Goal: Check status: Check status

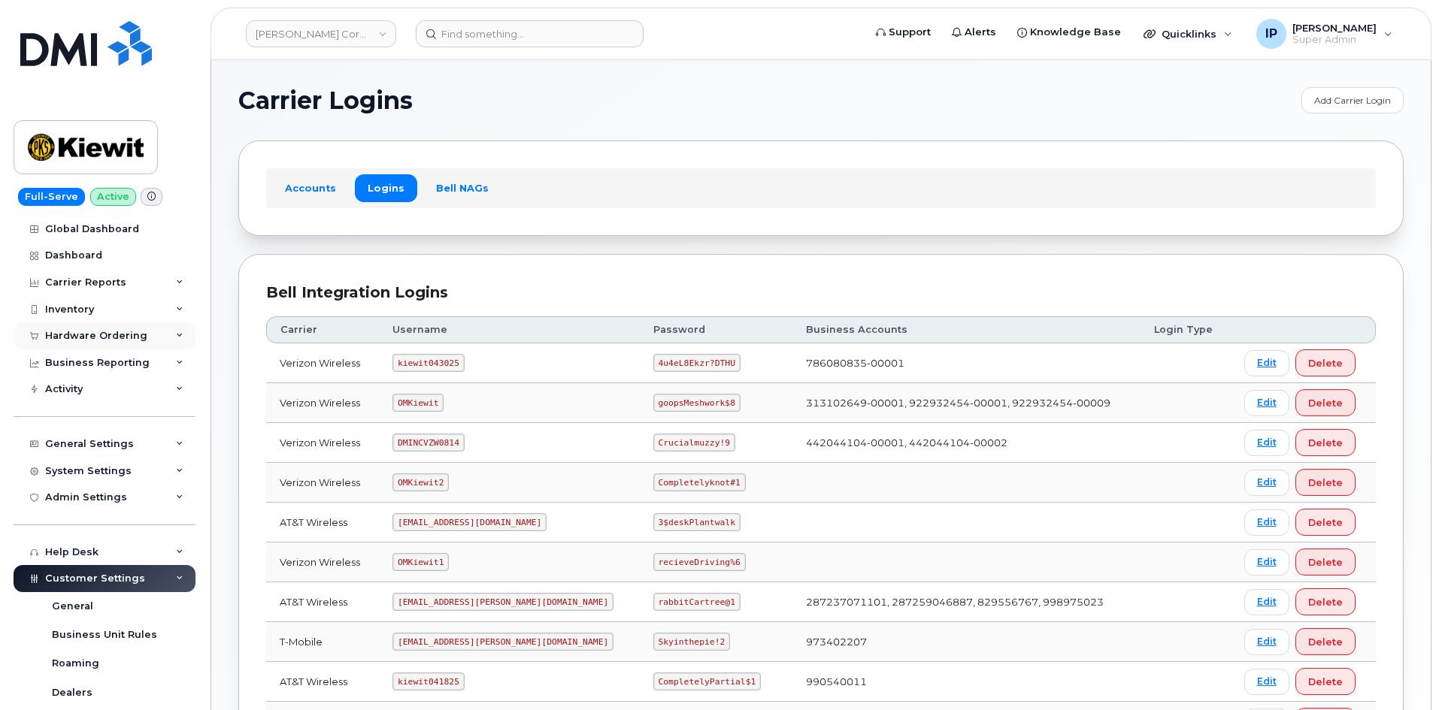
click at [117, 332] on div "Hardware Ordering" at bounding box center [96, 336] width 102 height 12
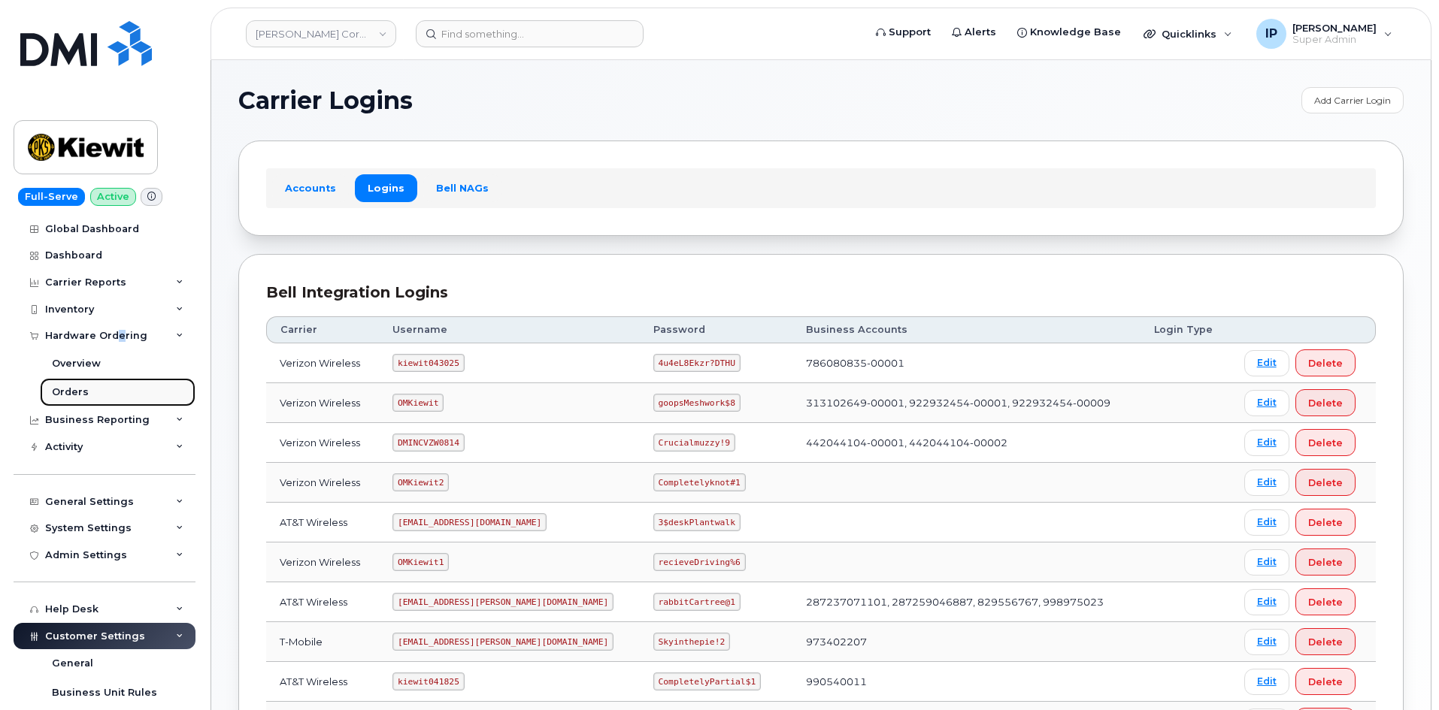
click at [98, 386] on link "Orders" at bounding box center [118, 392] width 156 height 29
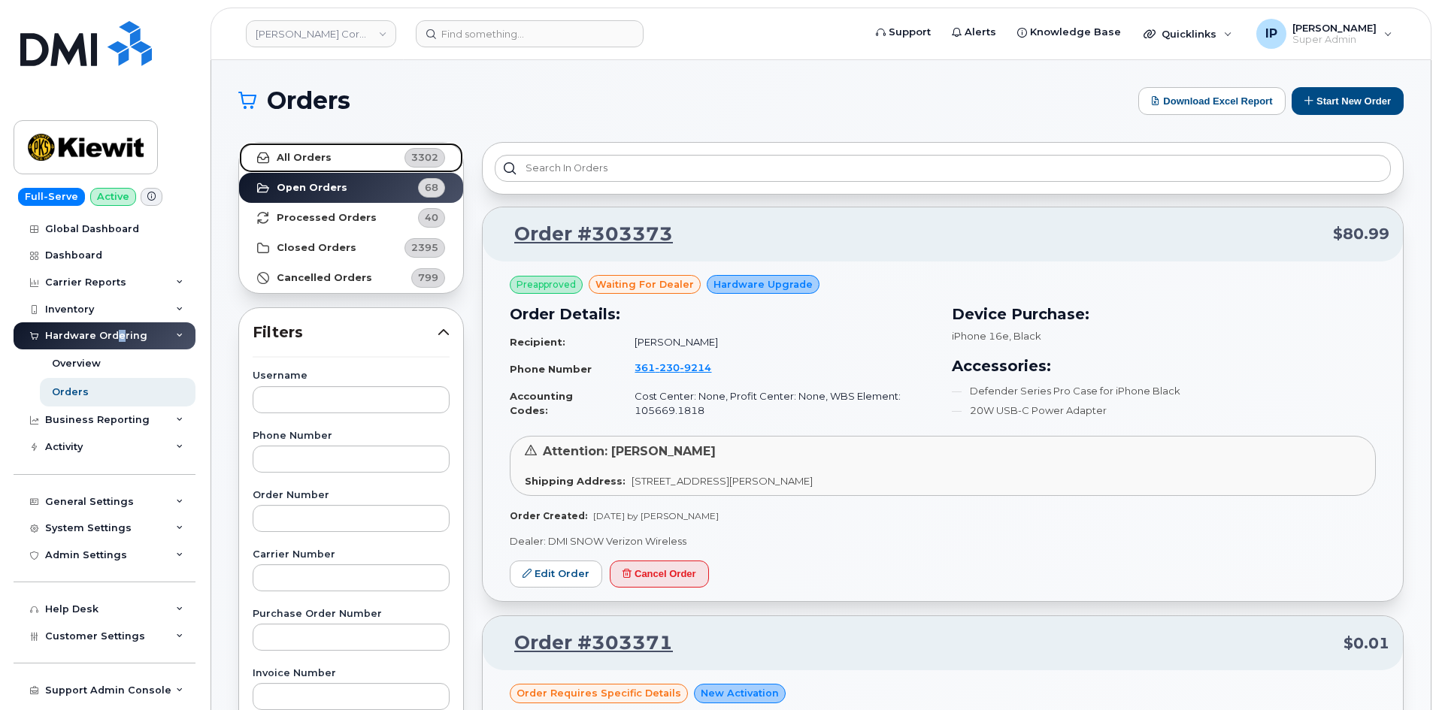
click at [304, 156] on strong "All Orders" at bounding box center [304, 158] width 55 height 12
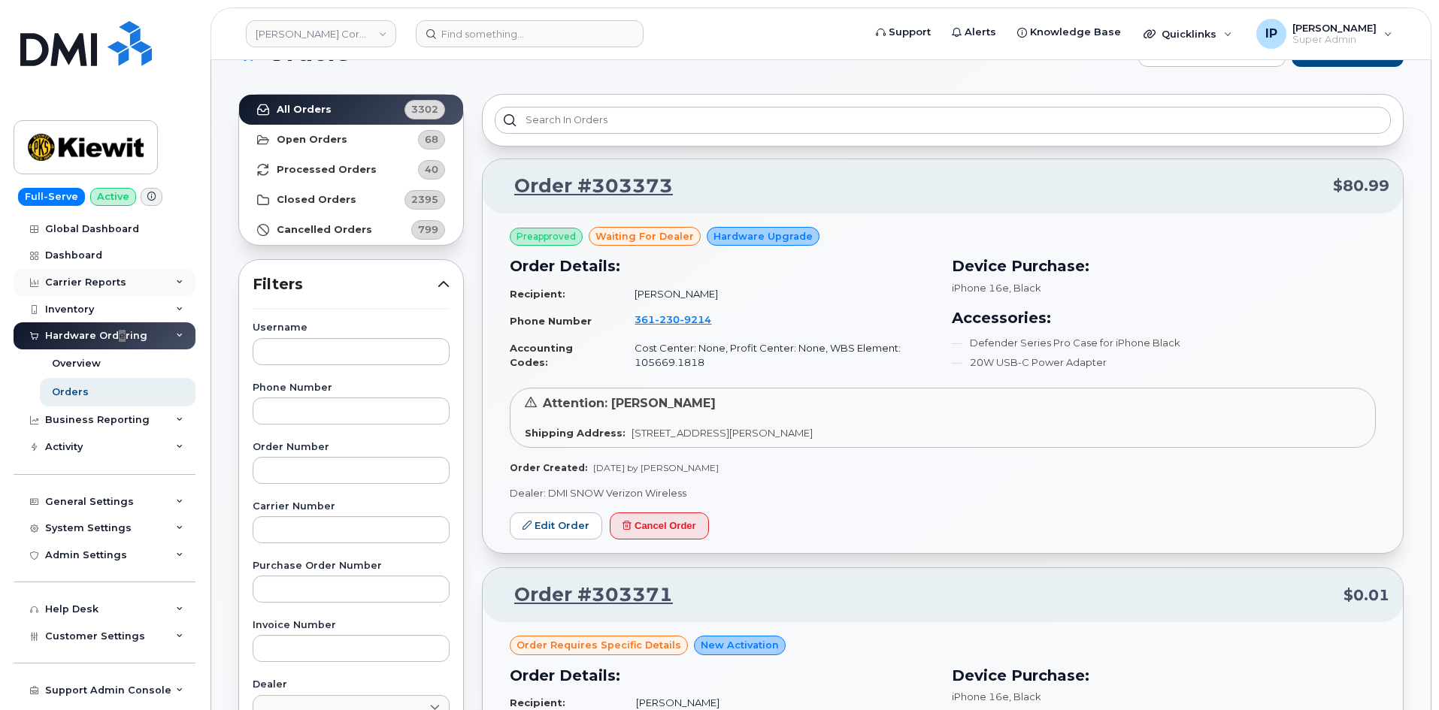
scroll to position [75, 0]
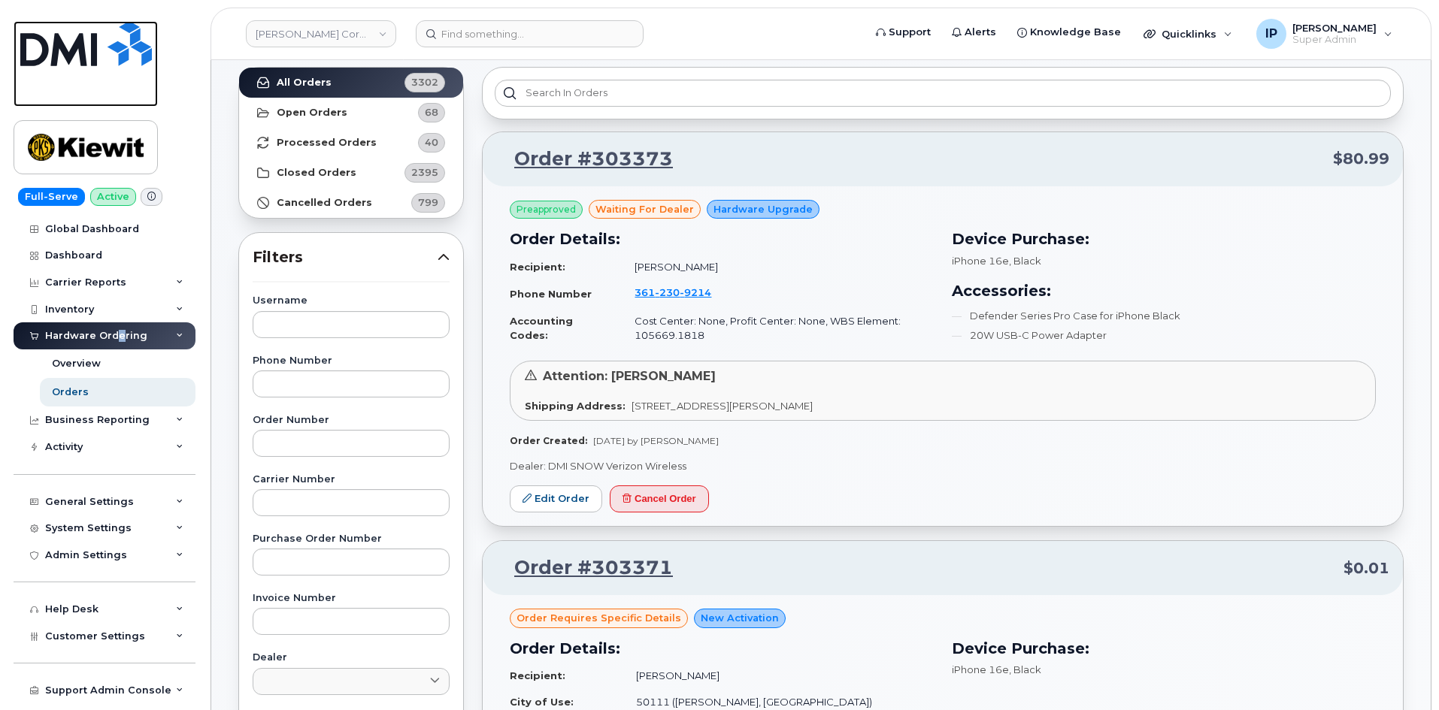
click at [92, 53] on img at bounding box center [86, 43] width 132 height 45
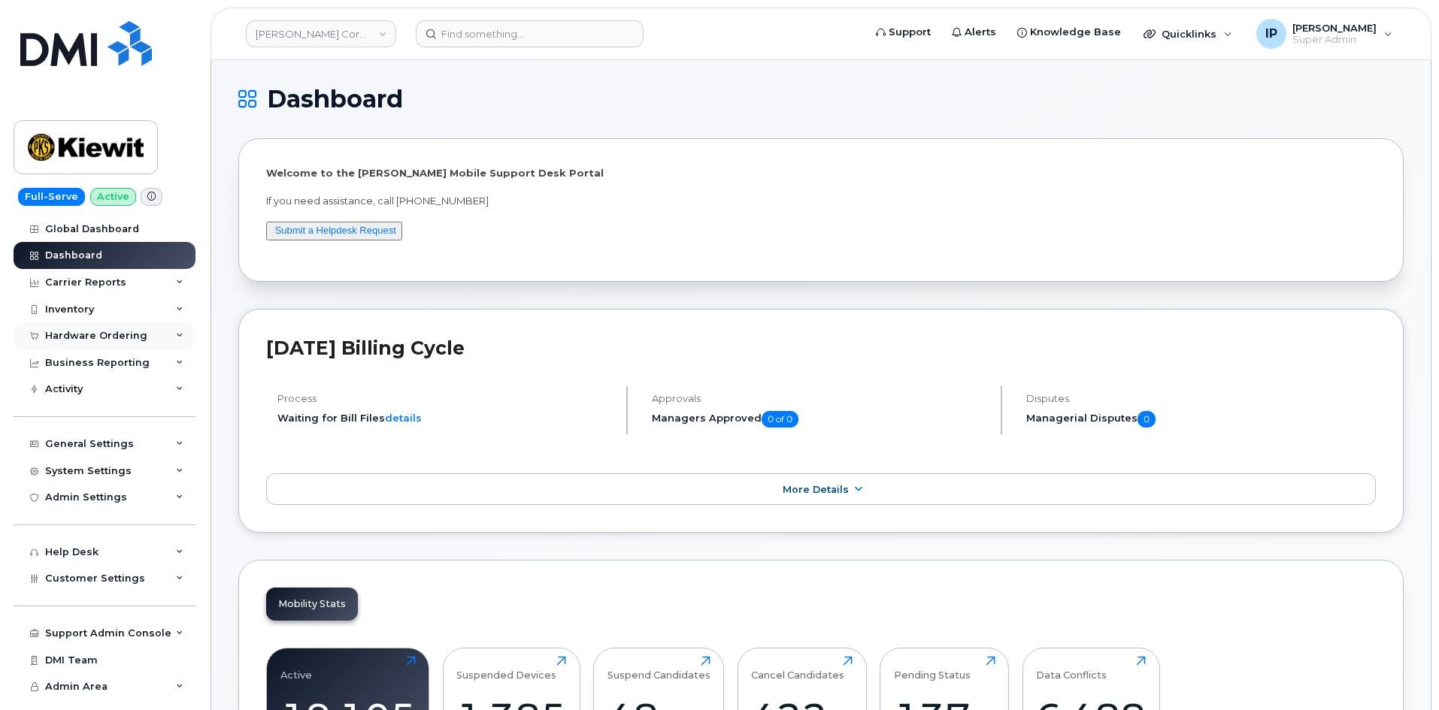
click at [98, 340] on div "Hardware Ordering" at bounding box center [96, 336] width 102 height 12
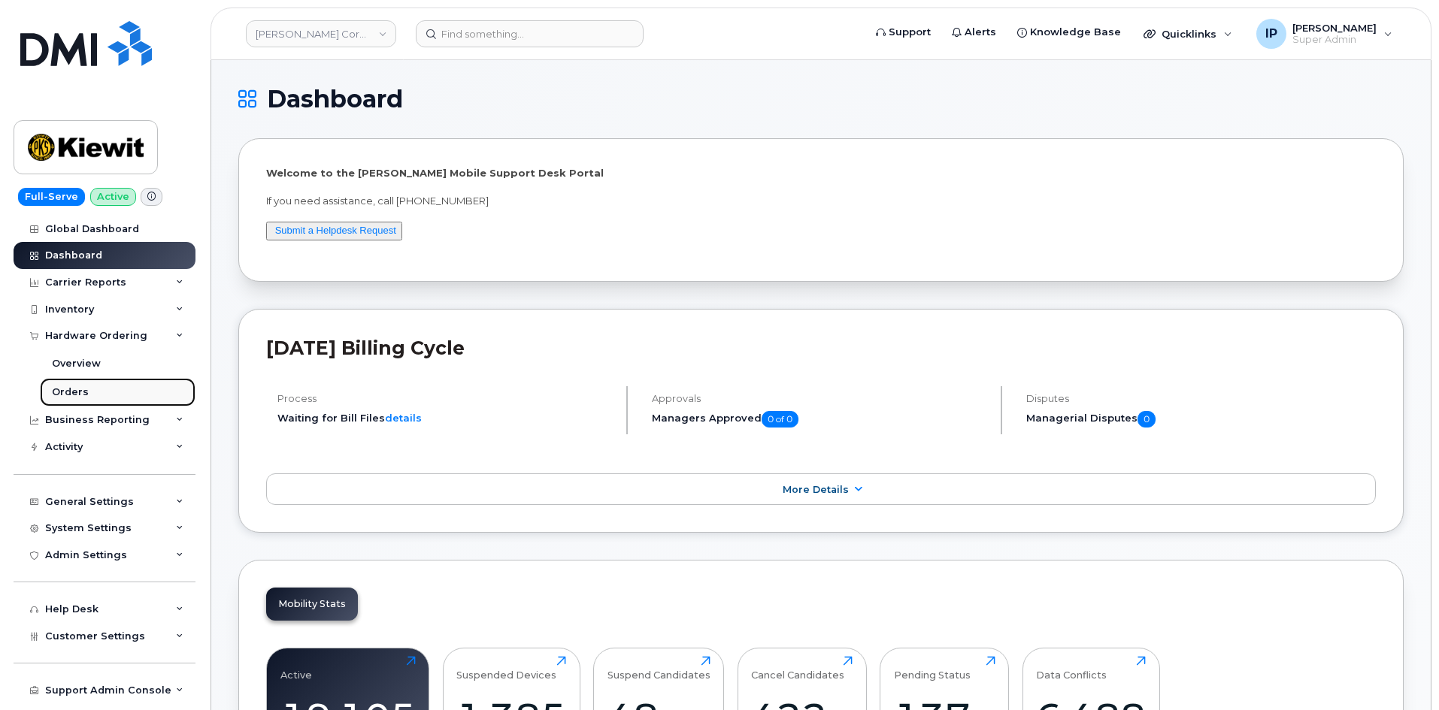
click at [69, 385] on link "Orders" at bounding box center [118, 392] width 156 height 29
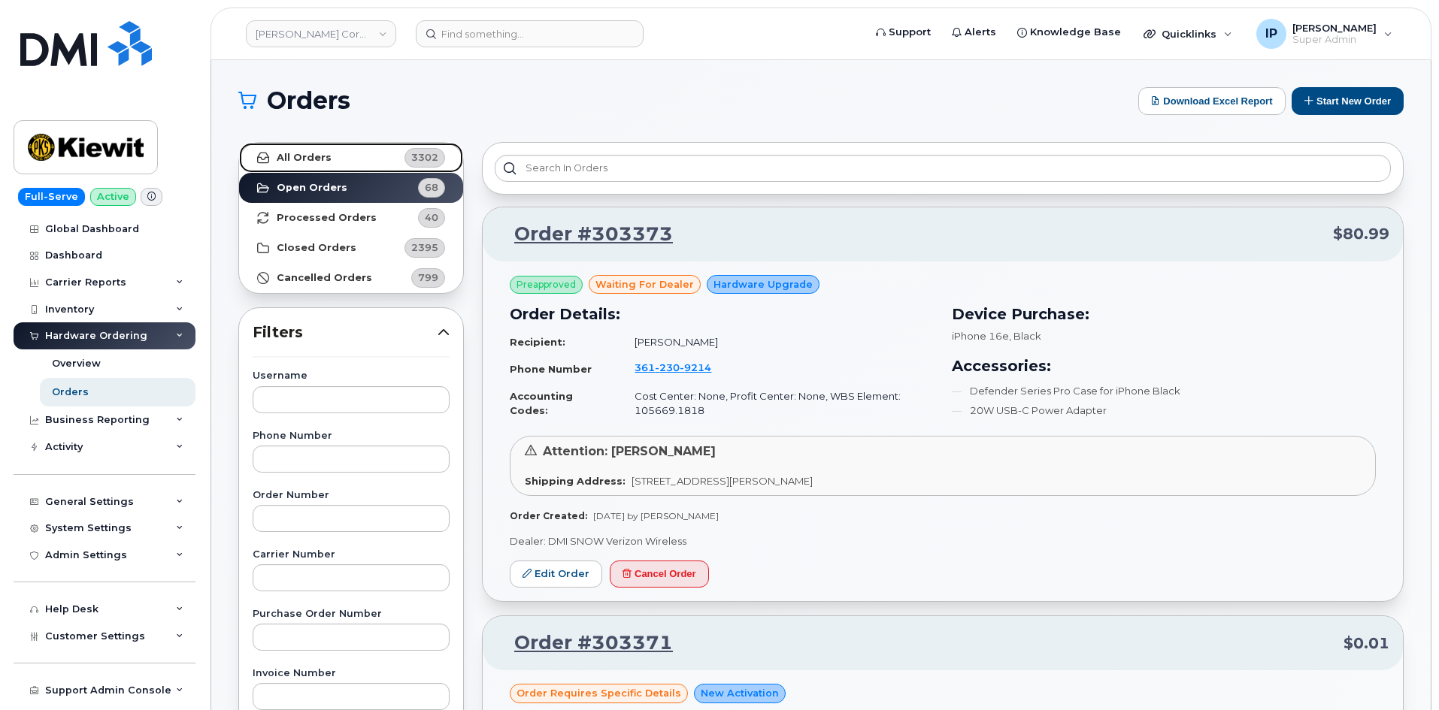
click at [312, 159] on strong "All Orders" at bounding box center [304, 158] width 55 height 12
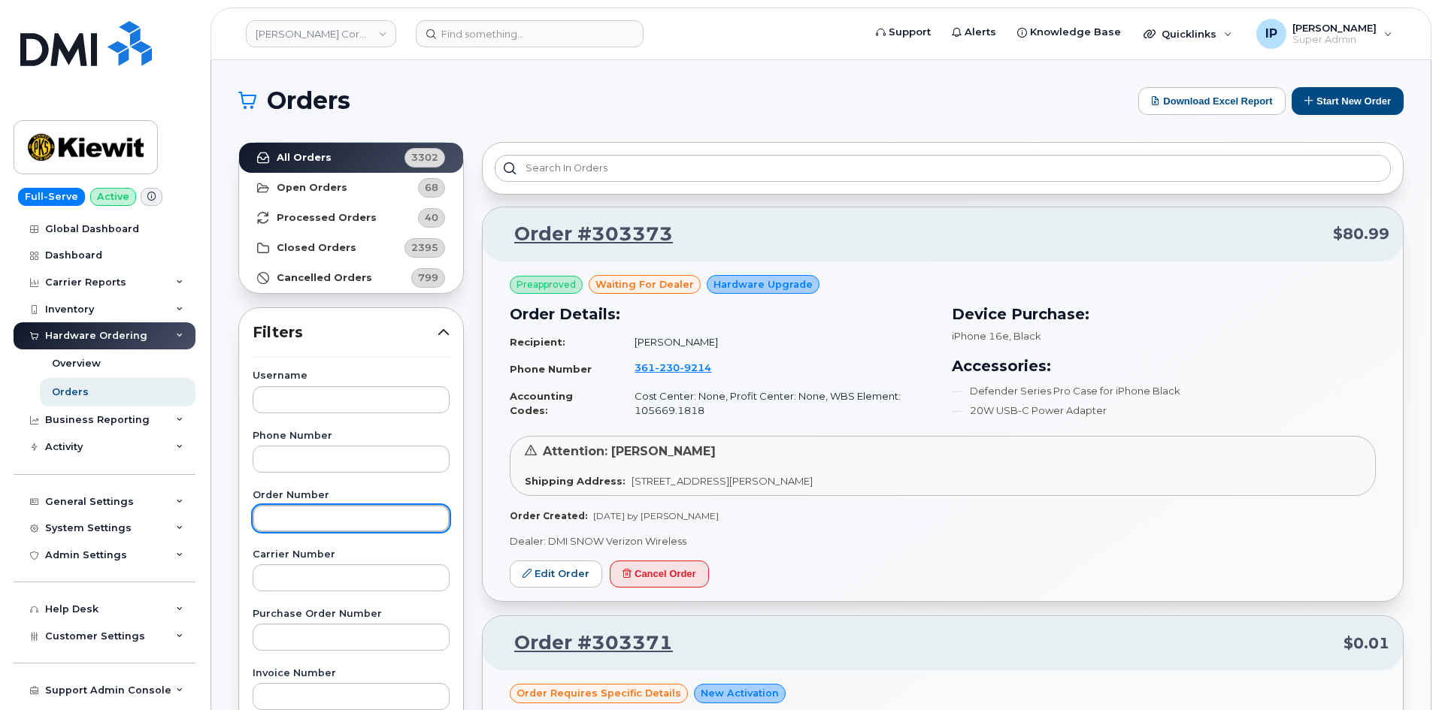
click at [314, 517] on input "text" at bounding box center [351, 518] width 197 height 27
paste input "303276 can you try to look it up"
drag, startPoint x: 306, startPoint y: 512, endPoint x: 655, endPoint y: 517, distance: 348.9
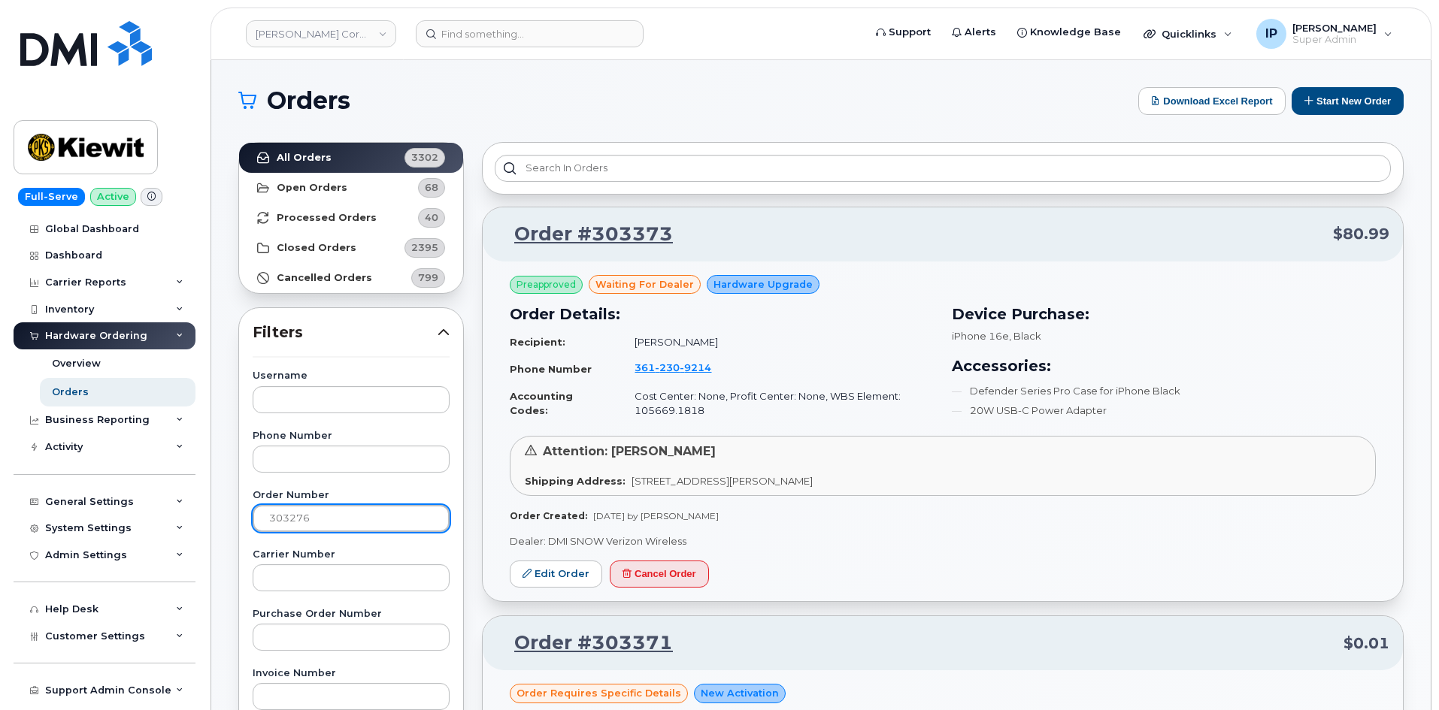
scroll to position [0, 0]
type input "303276"
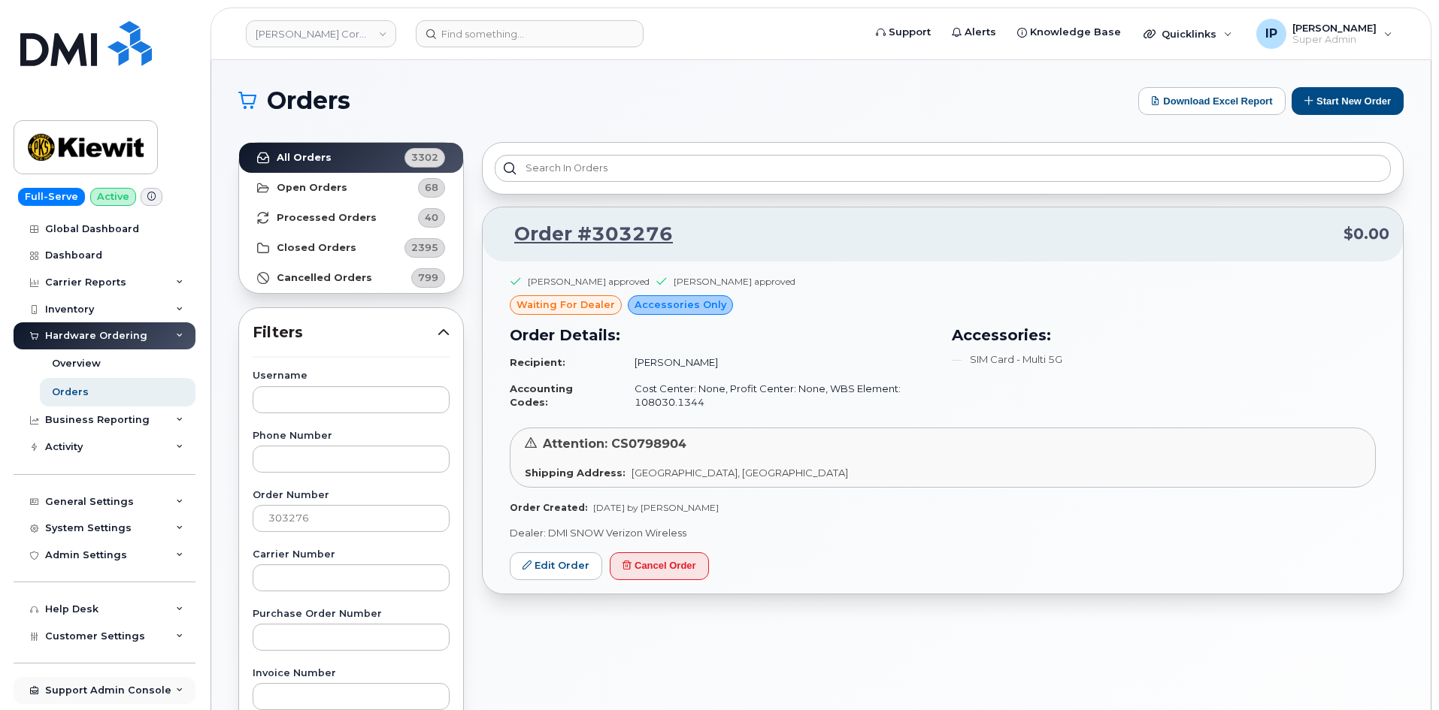
drag, startPoint x: 180, startPoint y: 553, endPoint x: 29, endPoint y: 696, distance: 207.4
